Goal: Navigation & Orientation: Go to known website

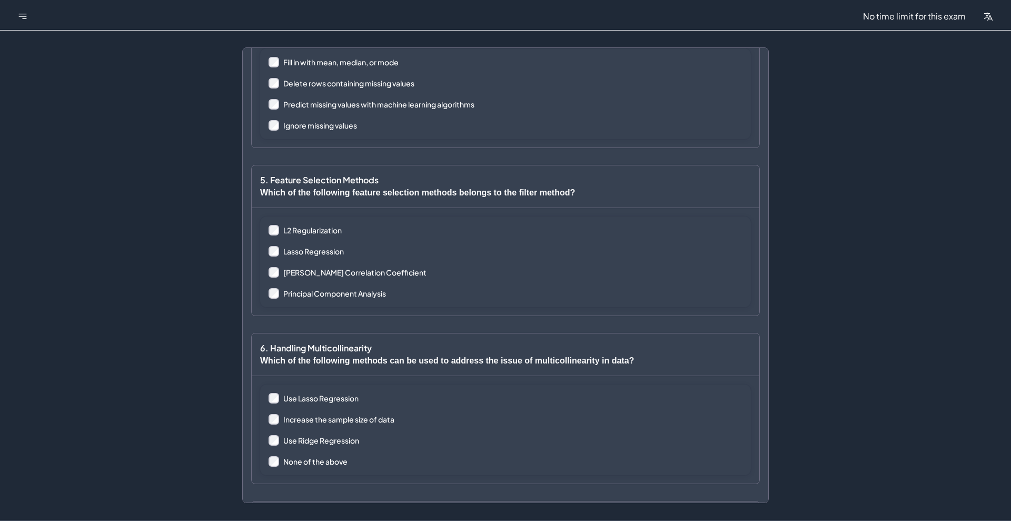
scroll to position [549, 0]
